Goal: Find specific page/section: Find specific page/section

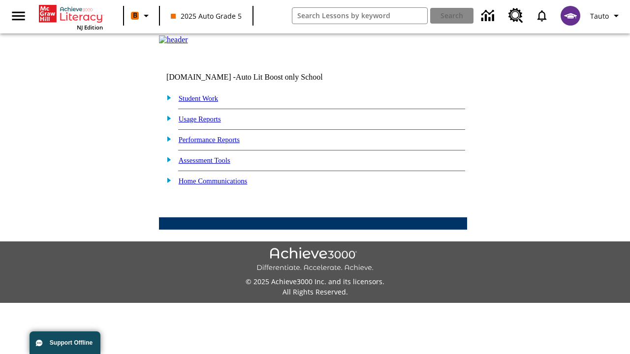
click at [204, 102] on link "Student Work" at bounding box center [198, 98] width 39 height 8
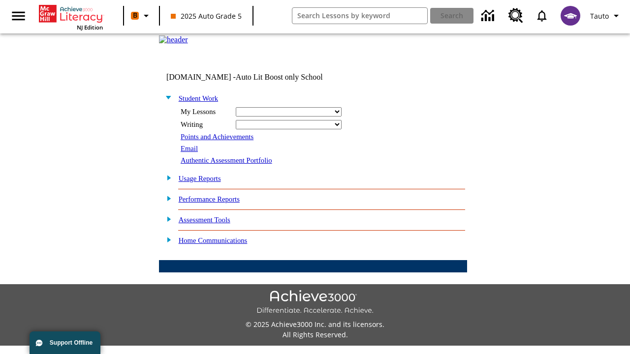
select select "/options/reports/?report_id=24&atype=14&section=2"
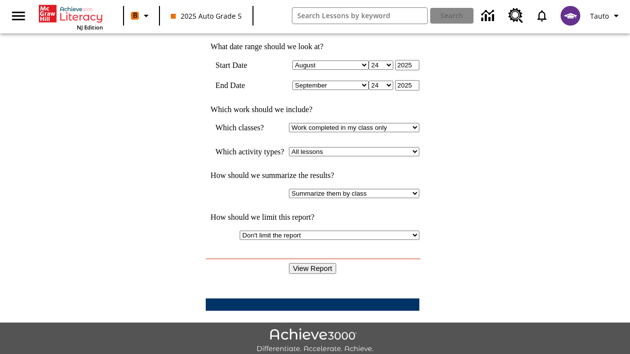
scroll to position [257, 0]
